Goal: Obtain resource: Obtain resource

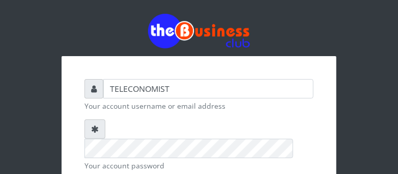
scroll to position [156, 0]
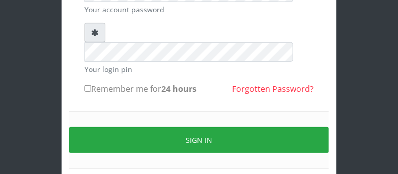
click at [87, 82] on label "Remember me for 24 hours" at bounding box center [140, 88] width 112 height 12
click at [87, 85] on input "Remember me for 24 hours" at bounding box center [87, 88] width 7 height 7
checkbox input "true"
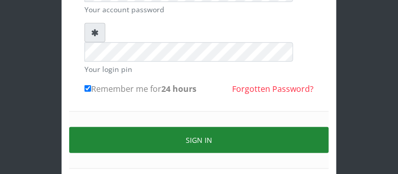
click at [97, 127] on button "Sign in" at bounding box center [199, 140] width 260 height 26
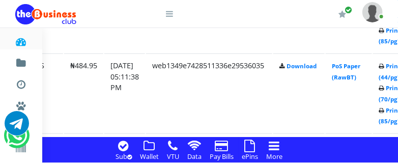
scroll to position [1254, 179]
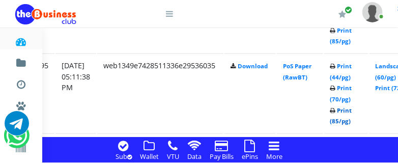
click at [352, 121] on link "Print (85/pg)" at bounding box center [341, 115] width 22 height 19
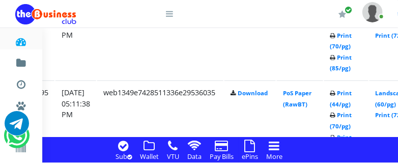
scroll to position [1200, 179]
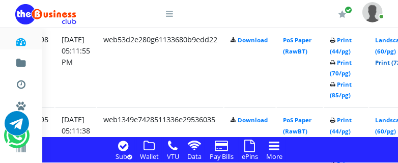
click at [392, 60] on link "Print (72/pg)" at bounding box center [394, 63] width 37 height 8
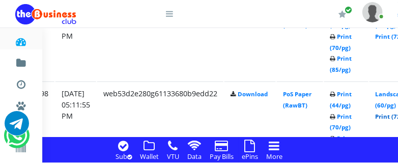
scroll to position [1120, 179]
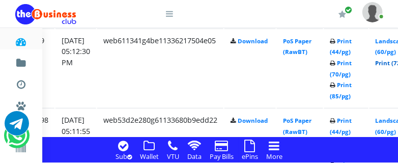
click at [392, 61] on link "Print (72/pg)" at bounding box center [394, 63] width 37 height 8
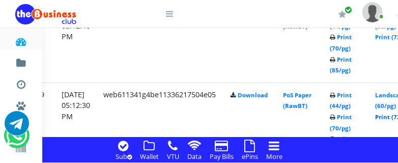
scroll to position [1039, 179]
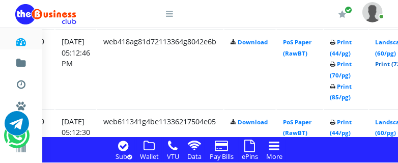
click at [392, 66] on link "Print (72/pg)" at bounding box center [394, 64] width 37 height 8
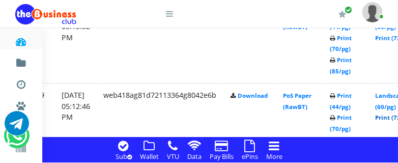
scroll to position [959, 179]
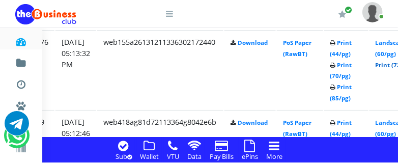
click at [392, 65] on link "Print (72/pg)" at bounding box center [394, 65] width 37 height 8
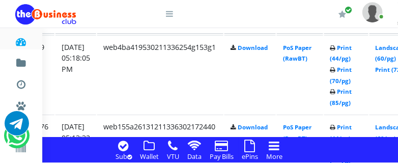
scroll to position [878, 179]
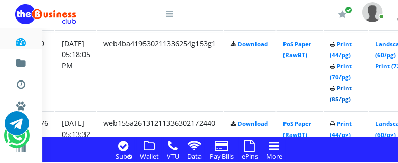
click at [352, 97] on link "Print (85/pg)" at bounding box center [341, 93] width 22 height 19
